Goal: Information Seeking & Learning: Learn about a topic

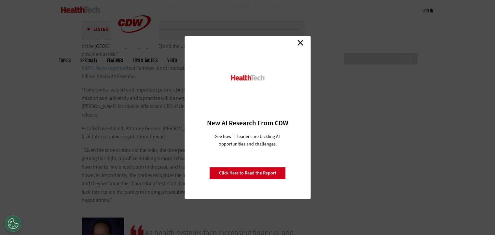
scroll to position [3179, 0]
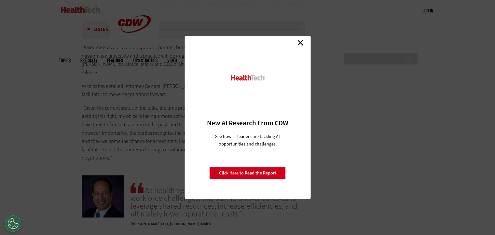
click at [300, 42] on link "Close" at bounding box center [301, 43] width 10 height 10
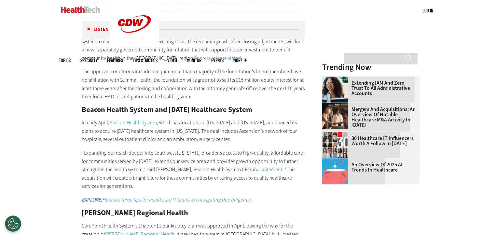
scroll to position [0, 0]
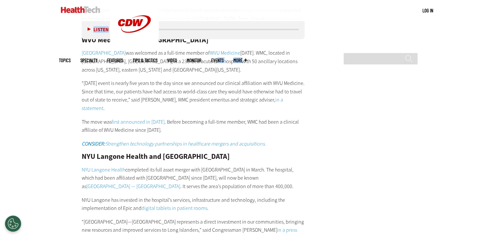
scroll to position [3868, 0]
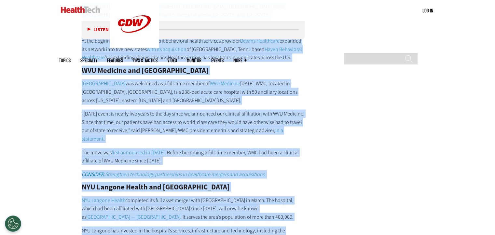
drag, startPoint x: 80, startPoint y: 105, endPoint x: 280, endPoint y: 183, distance: 214.9
copy div "Northwell Health and Nuvance Health In May, nonprofit health systems Northwell …"
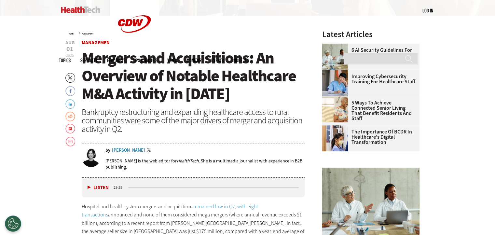
scroll to position [195, 0]
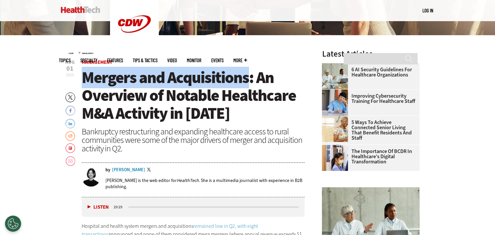
drag, startPoint x: 250, startPoint y: 78, endPoint x: 86, endPoint y: 86, distance: 164.7
click at [86, 86] on span "Mergers and Acquisitions: An Overview of Notable Healthcare M&A Activity in [DA…" at bounding box center [189, 95] width 214 height 57
copy span "Mergers and Acquisitions"
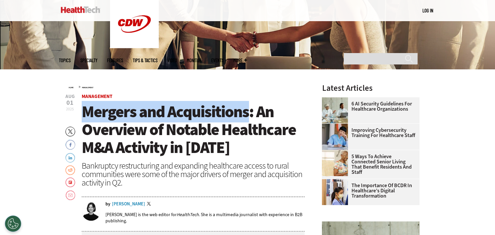
scroll to position [163, 0]
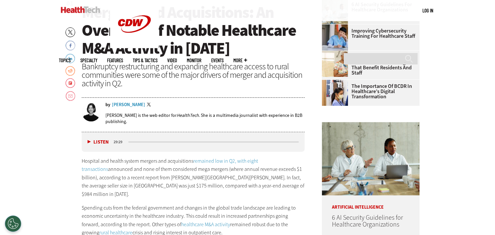
scroll to position [259, 0]
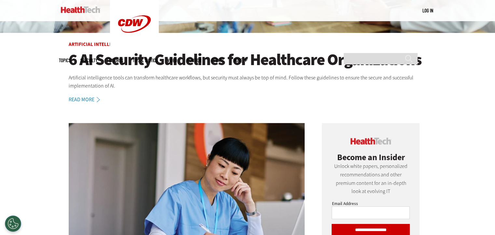
scroll to position [195, 0]
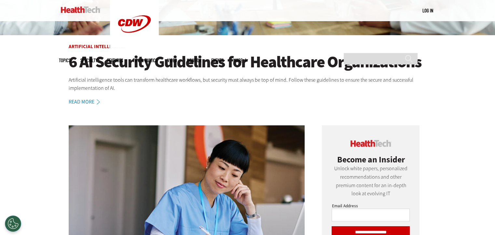
click at [91, 102] on link "Read More" at bounding box center [88, 101] width 38 height 5
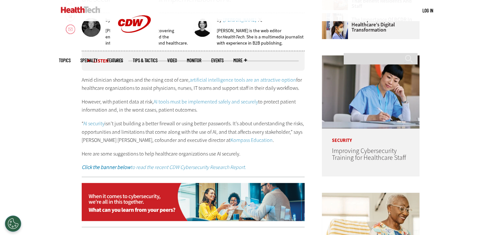
scroll to position [326, 0]
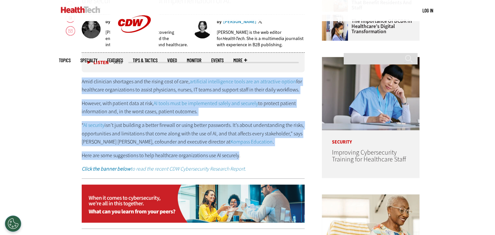
drag, startPoint x: 81, startPoint y: 80, endPoint x: 238, endPoint y: 152, distance: 173.2
copy div "Amid clinician shortages and the rising cost of care, artificial intelligence t…"
click at [223, 107] on p "However, with patient data at risk, AI tools must be implemented safely and sec…" at bounding box center [193, 107] width 223 height 17
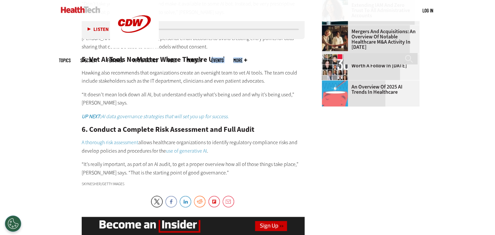
scroll to position [767, 0]
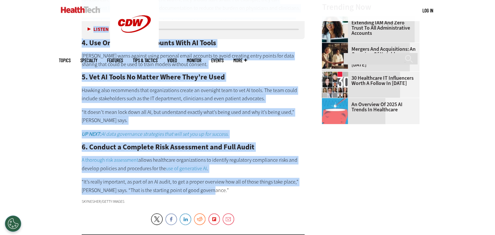
drag, startPoint x: 83, startPoint y: 77, endPoint x: 249, endPoint y: 192, distance: 201.1
copy article "6 AI Security Guidelines for Healthcare Organizations Artificial intelligence t…"
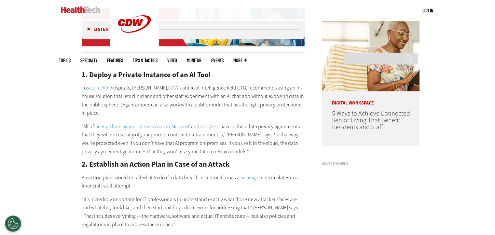
scroll to position [506, 0]
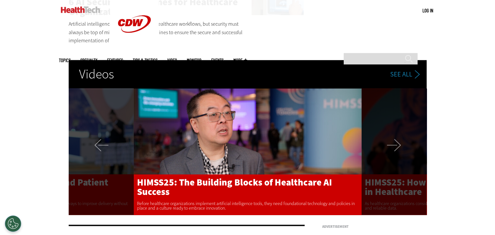
scroll to position [977, 0]
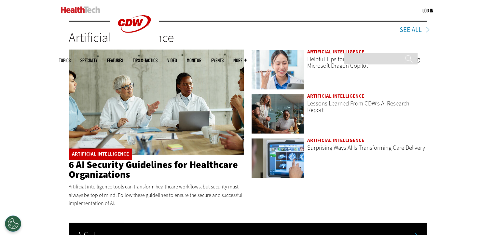
click at [124, 158] on link "6 AI Security Guidelines for Healthcare Organizations" at bounding box center [153, 169] width 169 height 23
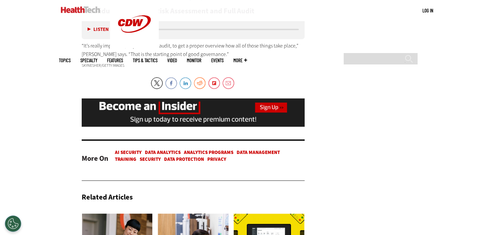
scroll to position [912, 0]
